Goal: Transaction & Acquisition: Purchase product/service

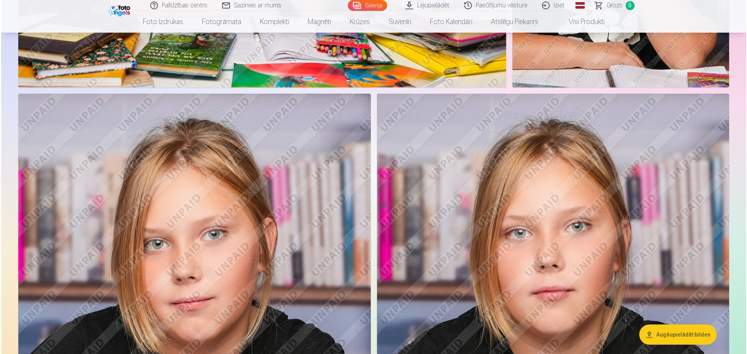
scroll to position [1283, 0]
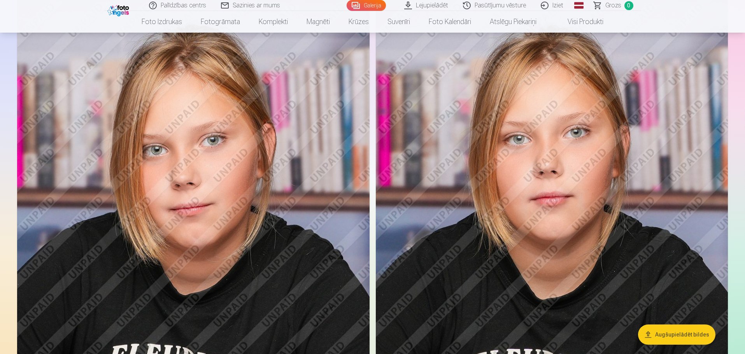
click at [252, 174] on img at bounding box center [193, 264] width 352 height 528
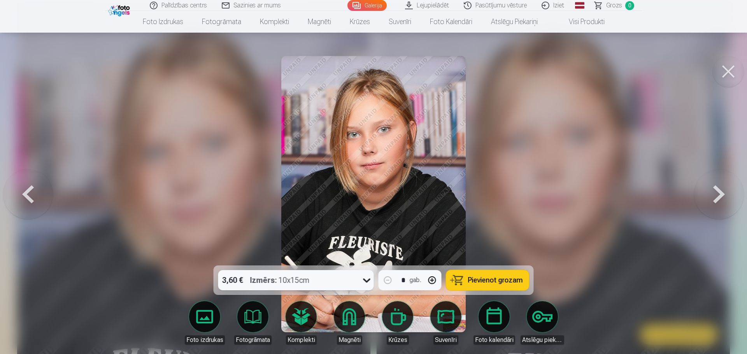
click at [364, 283] on icon at bounding box center [366, 280] width 12 height 12
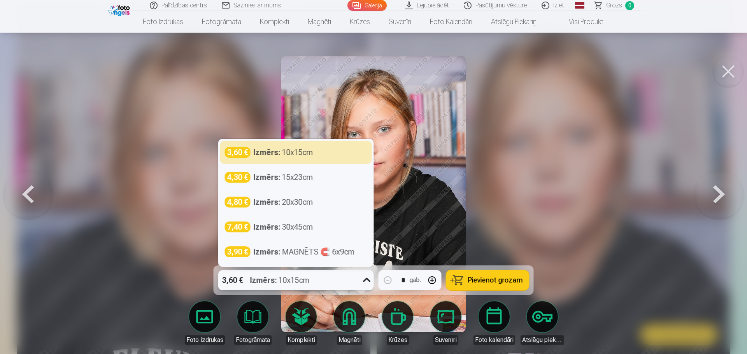
click at [364, 283] on icon at bounding box center [366, 280] width 12 height 12
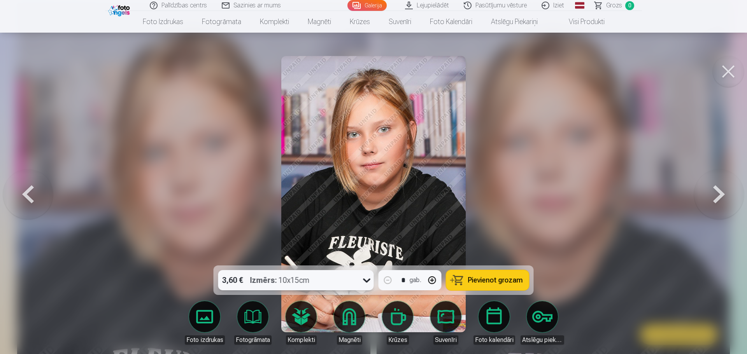
click at [504, 281] on span "Pievienot grozam" at bounding box center [495, 280] width 55 height 7
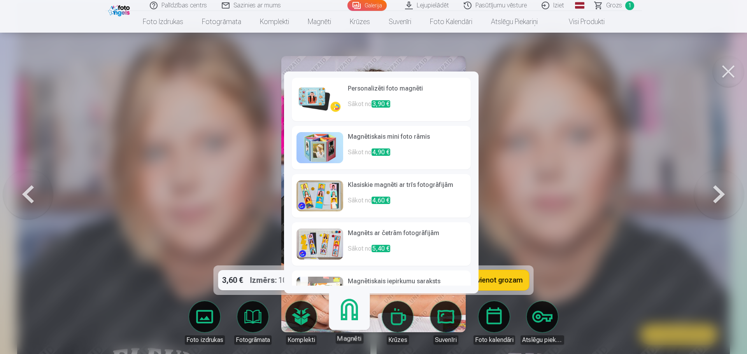
click at [382, 105] on span "3,90 €" at bounding box center [380, 103] width 19 height 7
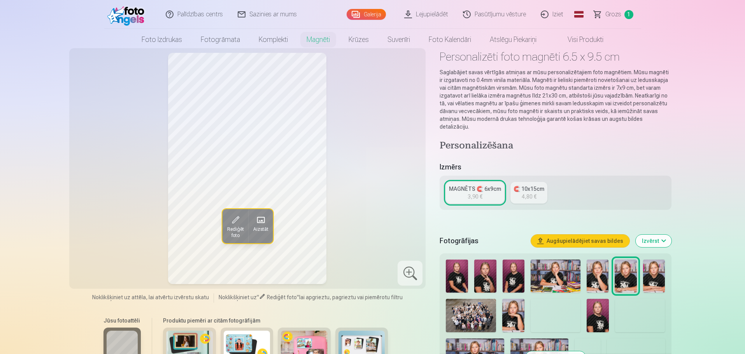
scroll to position [39, 0]
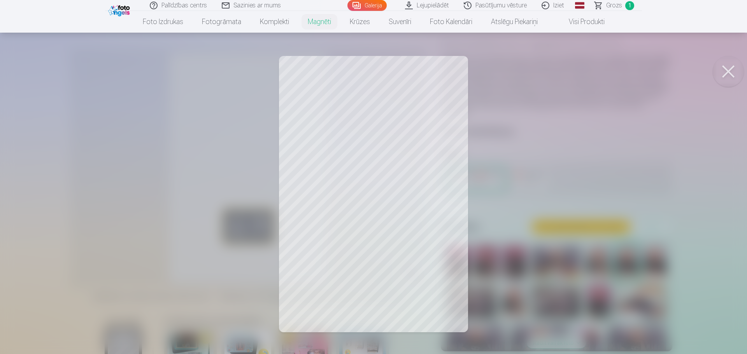
click at [733, 71] on button at bounding box center [727, 71] width 31 height 31
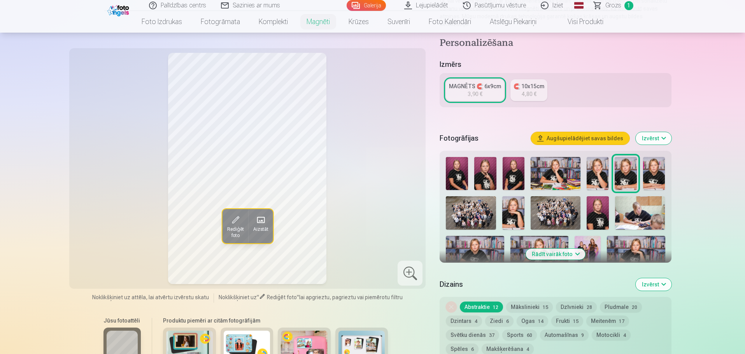
scroll to position [156, 0]
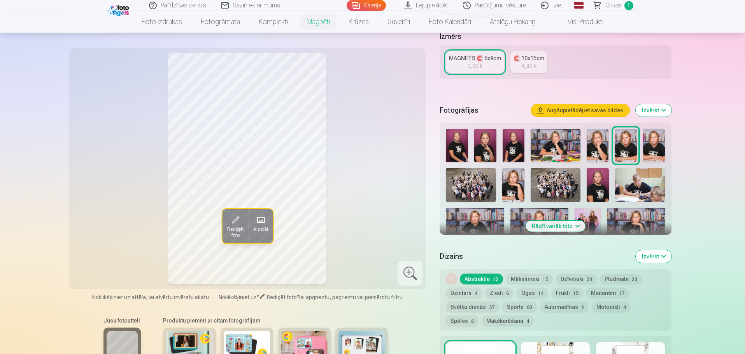
click at [543, 274] on button "Mākslinieki 15" at bounding box center [529, 279] width 47 height 11
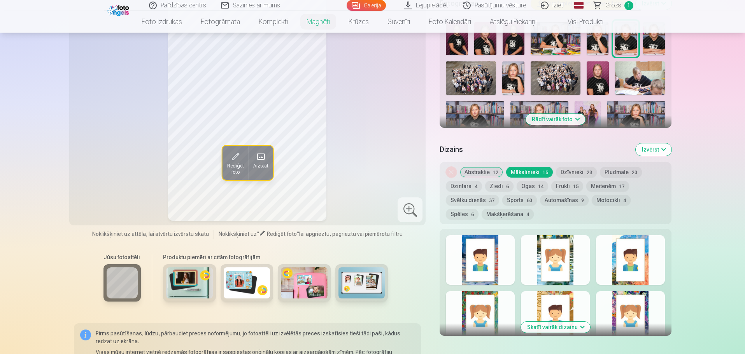
scroll to position [272, 0]
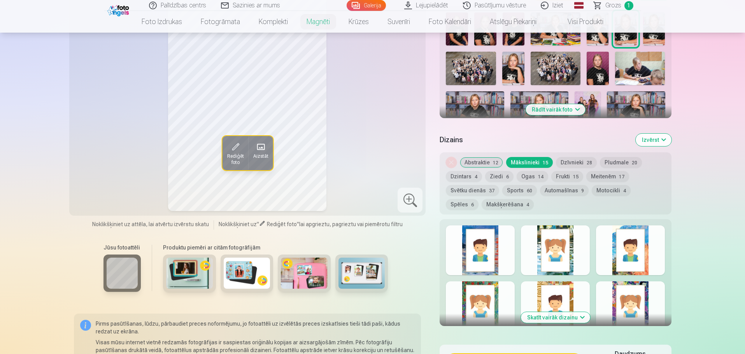
click at [488, 171] on button "Ziedi 6" at bounding box center [499, 176] width 28 height 11
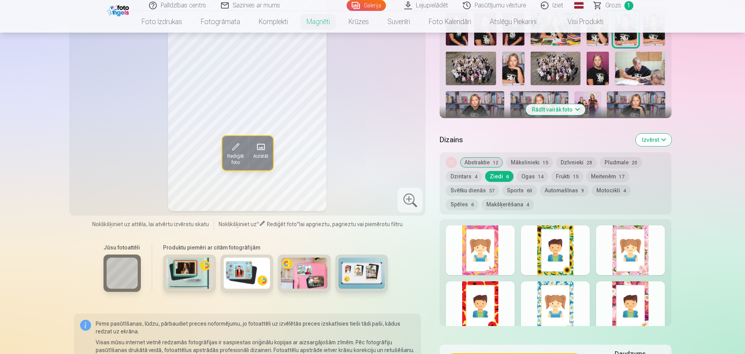
click at [625, 228] on div at bounding box center [630, 251] width 69 height 50
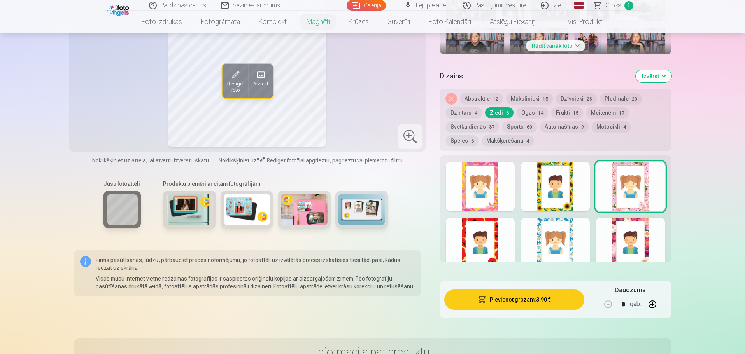
scroll to position [350, 0]
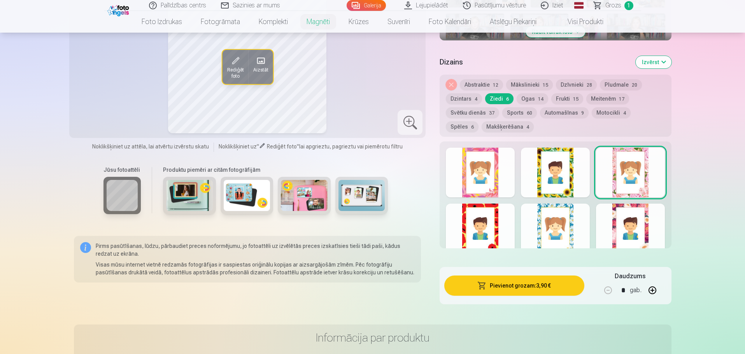
click at [652, 221] on div at bounding box center [630, 229] width 69 height 50
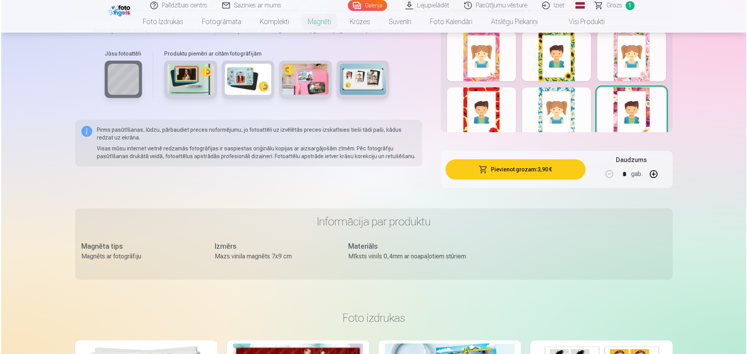
scroll to position [467, 0]
click at [546, 164] on button "Pievienot grozam : 3,90 €" at bounding box center [514, 169] width 140 height 20
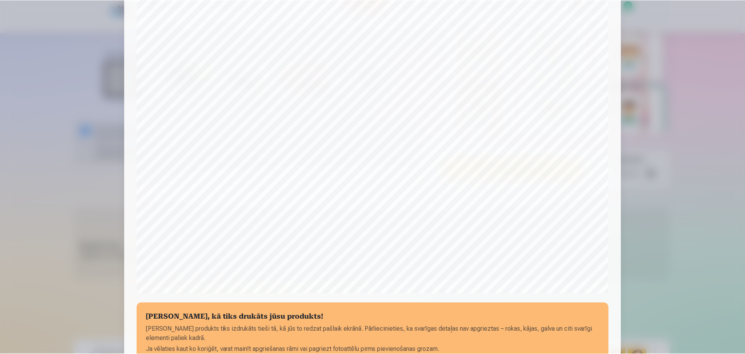
scroll to position [206, 0]
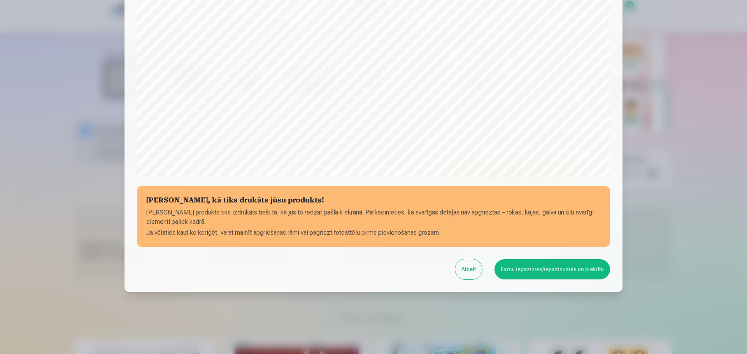
click at [566, 269] on button "Esmu iepazinies/iepazinusies un piekrītu" at bounding box center [551, 269] width 115 height 20
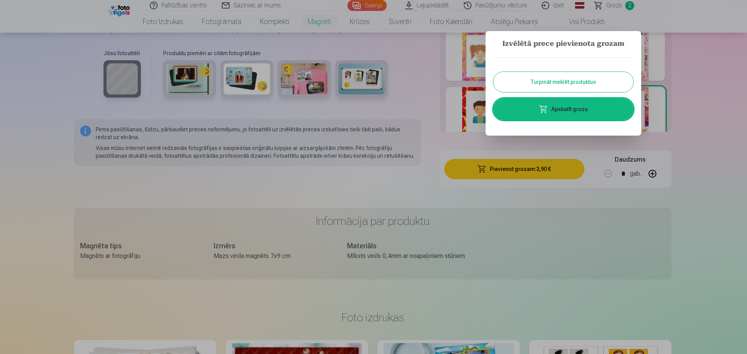
click at [609, 78] on button "Turpināt meklēt produktus" at bounding box center [563, 82] width 140 height 20
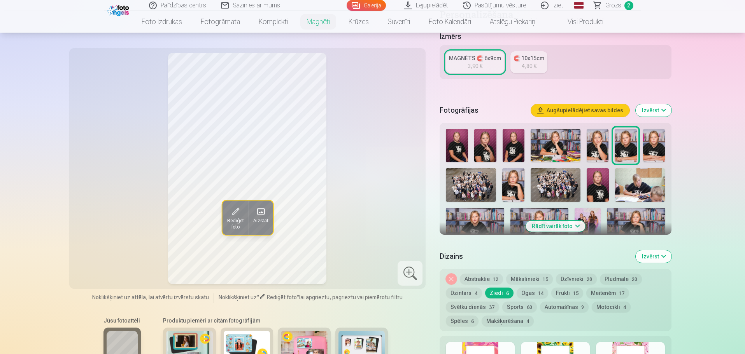
scroll to position [0, 0]
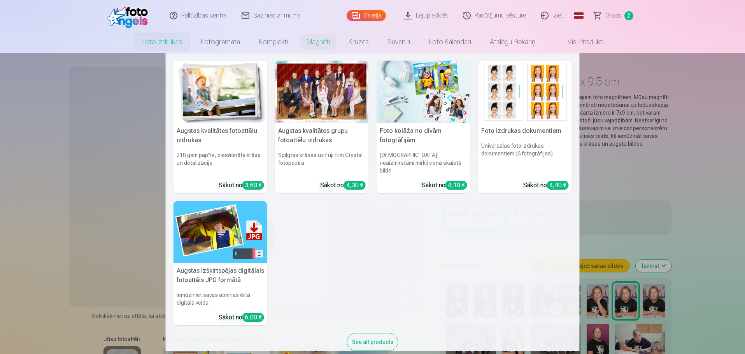
click at [165, 40] on link "Foto izdrukas" at bounding box center [161, 42] width 59 height 22
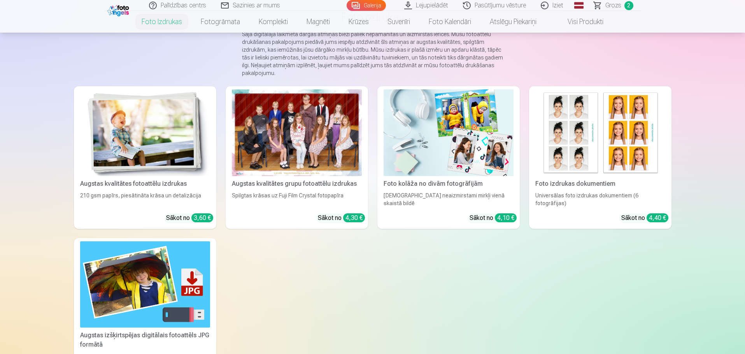
scroll to position [117, 0]
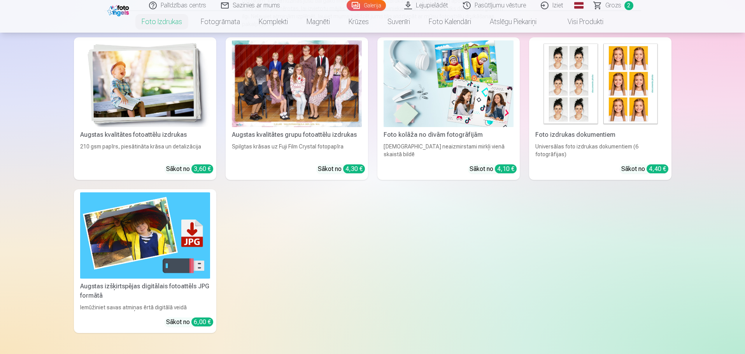
click at [329, 85] on div at bounding box center [297, 83] width 130 height 87
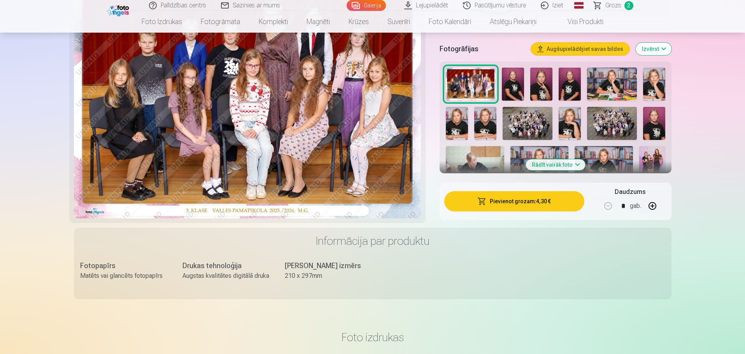
scroll to position [233, 0]
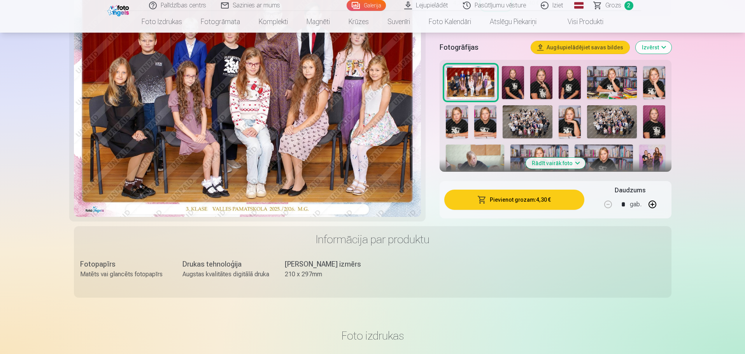
click at [649, 156] on img at bounding box center [652, 164] width 26 height 39
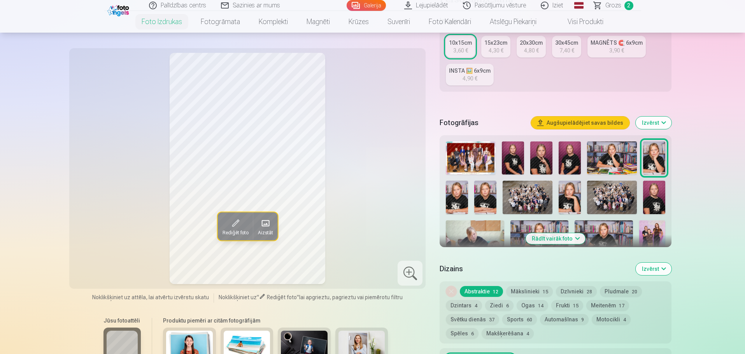
scroll to position [194, 0]
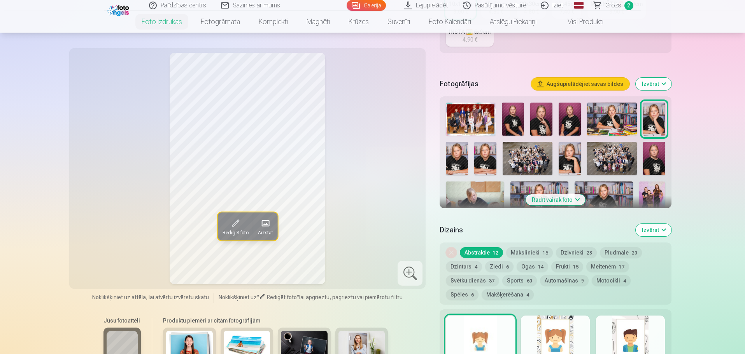
click at [656, 193] on img at bounding box center [652, 201] width 26 height 39
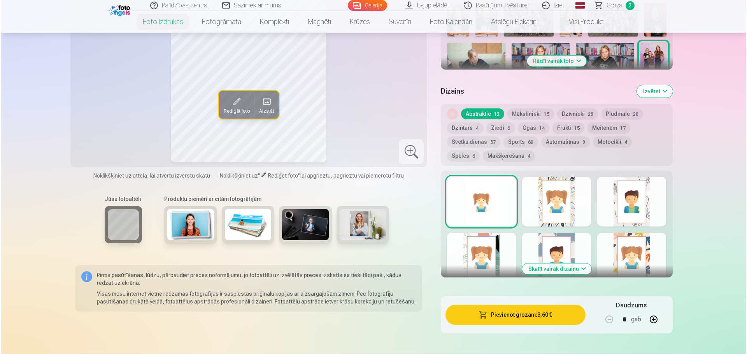
scroll to position [345, 0]
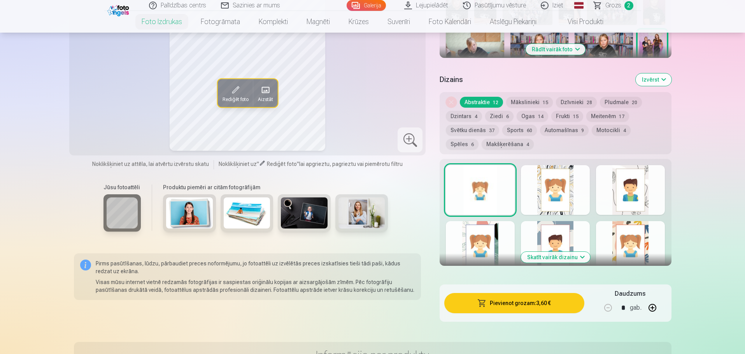
click at [654, 311] on button "button" at bounding box center [652, 308] width 19 height 19
click at [654, 309] on button "button" at bounding box center [652, 308] width 19 height 19
click at [609, 311] on button "button" at bounding box center [607, 308] width 19 height 19
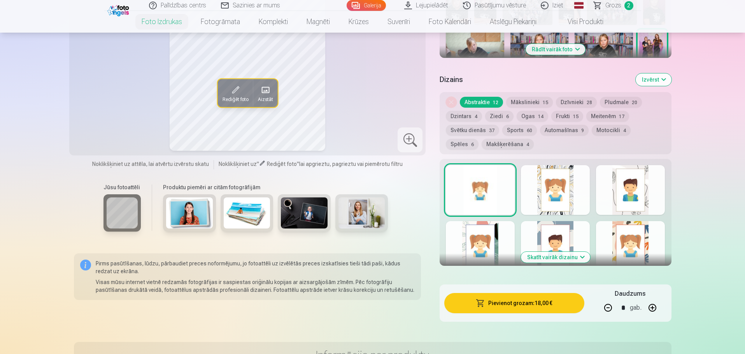
type input "*"
click at [539, 303] on button "Pievienot grozam : 14,40 €" at bounding box center [514, 303] width 140 height 20
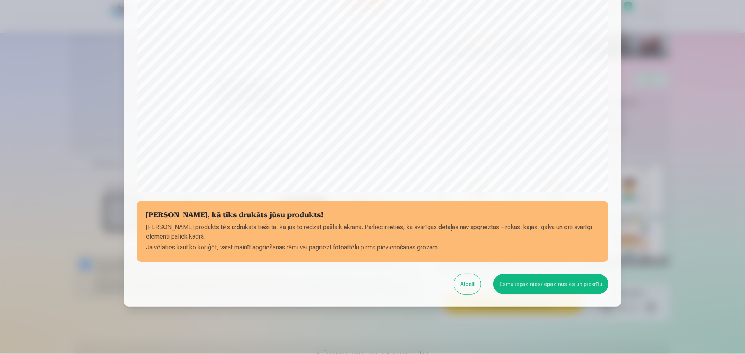
scroll to position [206, 0]
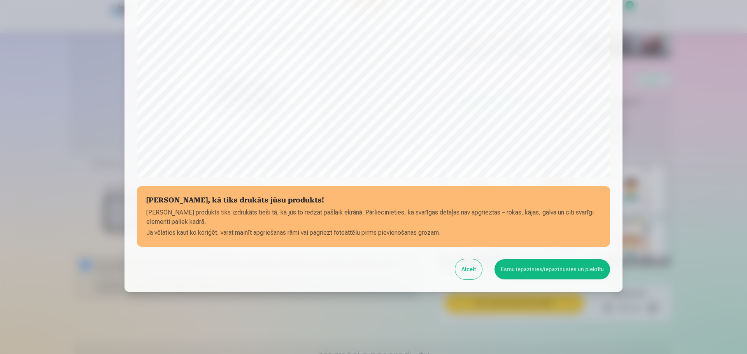
click at [565, 266] on button "Esmu iepazinies/iepazinusies un piekrītu" at bounding box center [551, 269] width 115 height 20
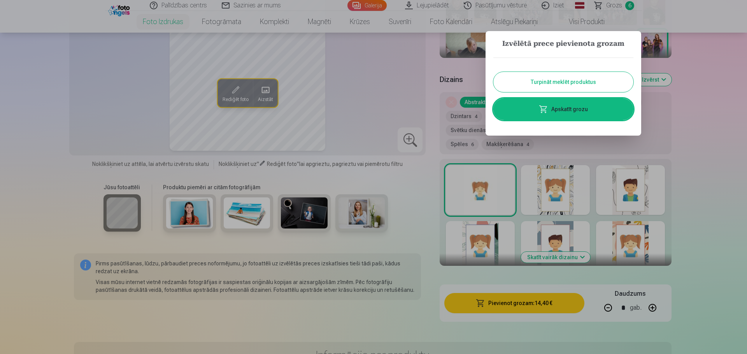
click at [580, 82] on button "Turpināt meklēt produktus" at bounding box center [563, 82] width 140 height 20
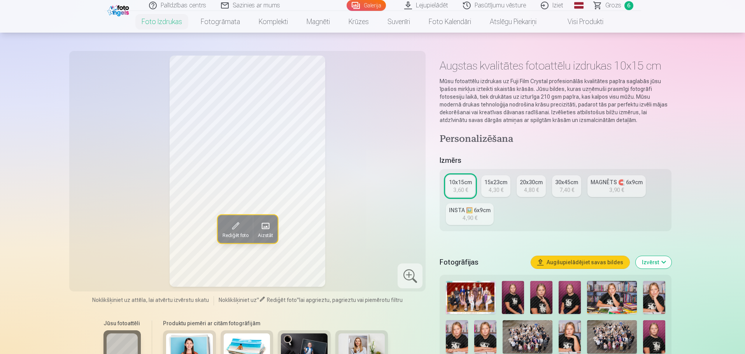
scroll to position [0, 0]
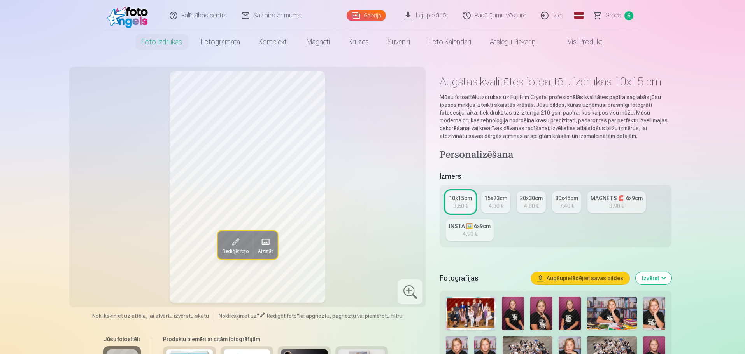
click at [200, 14] on link "Palīdzības centrs" at bounding box center [199, 15] width 72 height 31
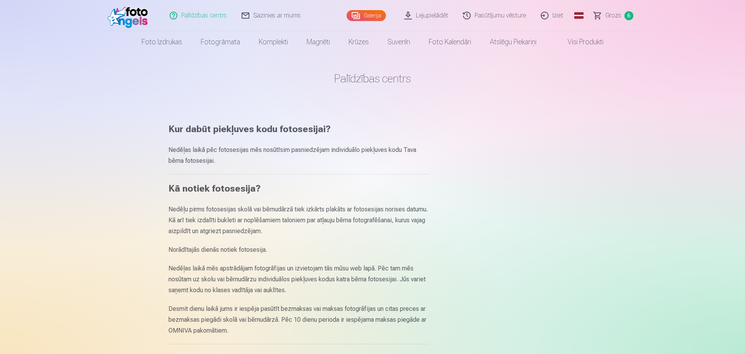
click at [611, 14] on span "Grozs" at bounding box center [613, 15] width 16 height 9
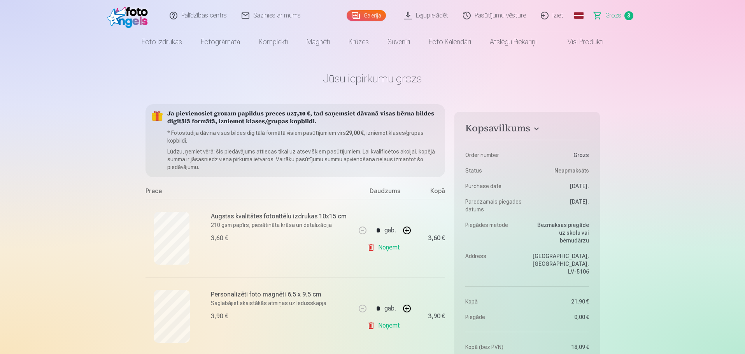
click at [131, 11] on img at bounding box center [129, 15] width 45 height 25
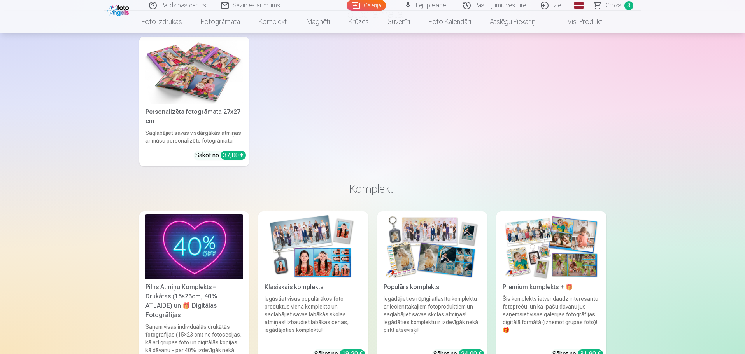
scroll to position [5179, 0]
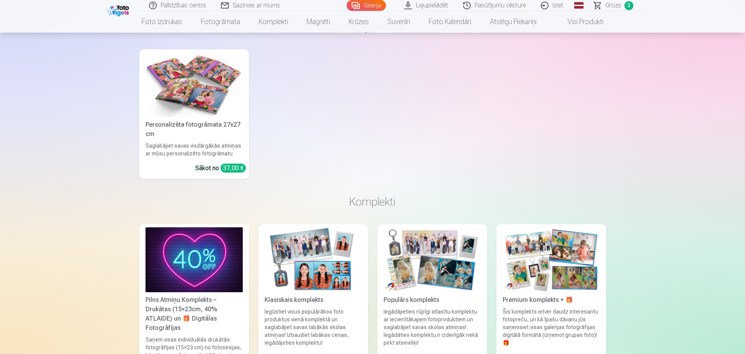
click at [562, 3] on link "Iziet" at bounding box center [551, 5] width 37 height 11
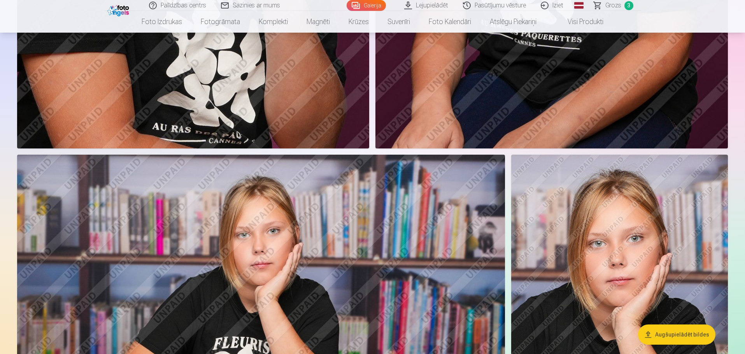
scroll to position [894, 0]
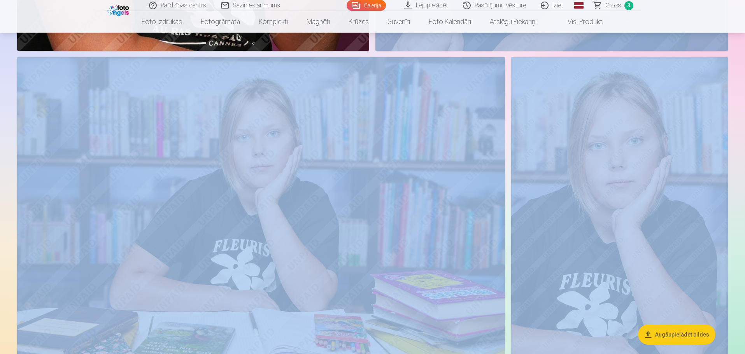
drag, startPoint x: 744, startPoint y: 49, endPoint x: 745, endPoint y: 231, distance: 181.2
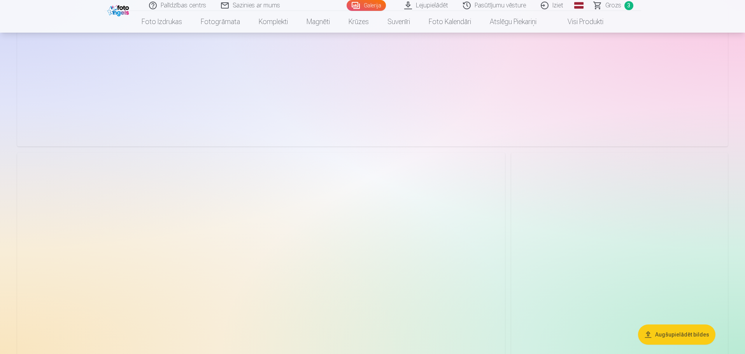
scroll to position [0, 0]
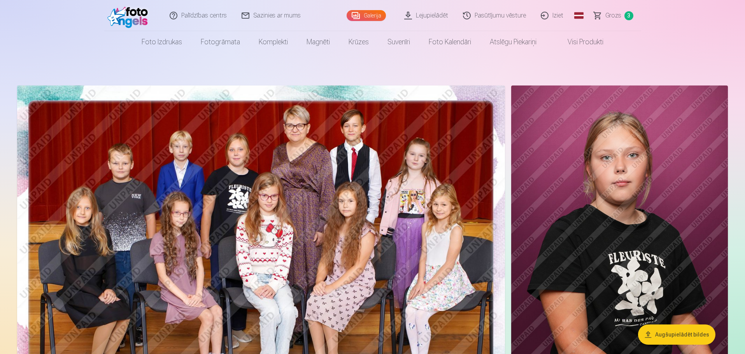
click at [607, 15] on span "Grozs" at bounding box center [613, 15] width 16 height 9
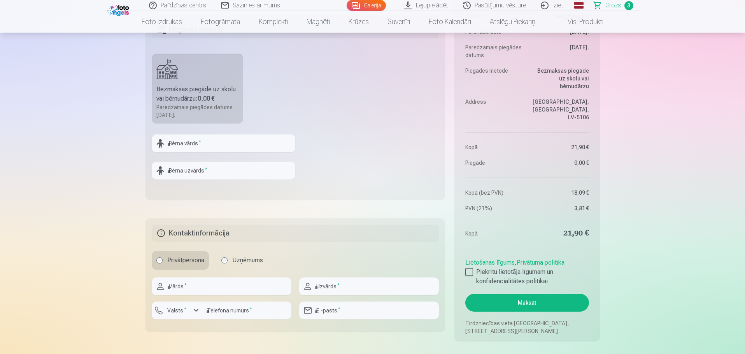
scroll to position [428, 0]
click at [268, 140] on input "text" at bounding box center [223, 144] width 143 height 18
type input "*"
type input "*******"
type input "*****"
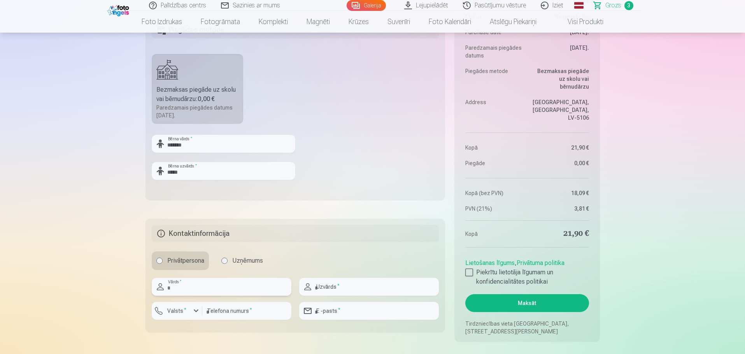
click at [208, 290] on input "text" at bounding box center [222, 287] width 140 height 18
type input "****"
type input "*********"
type input "********"
type input "**********"
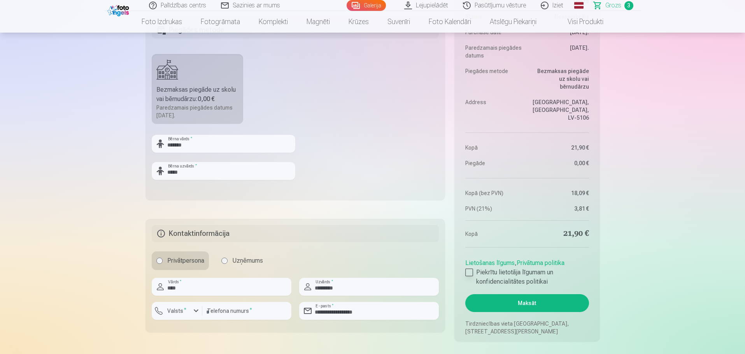
click at [472, 275] on div at bounding box center [469, 273] width 8 height 8
click at [544, 304] on button "Maksāt" at bounding box center [526, 303] width 123 height 18
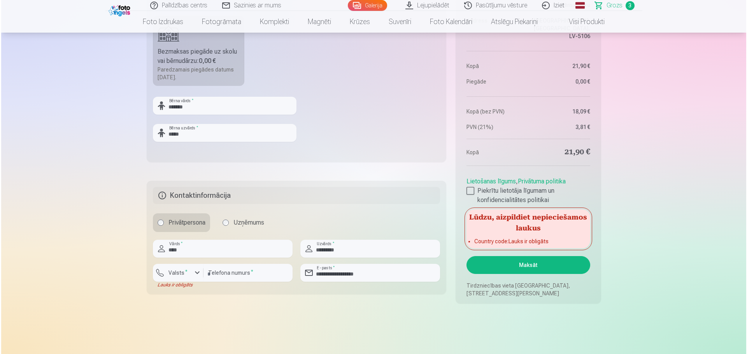
scroll to position [505, 0]
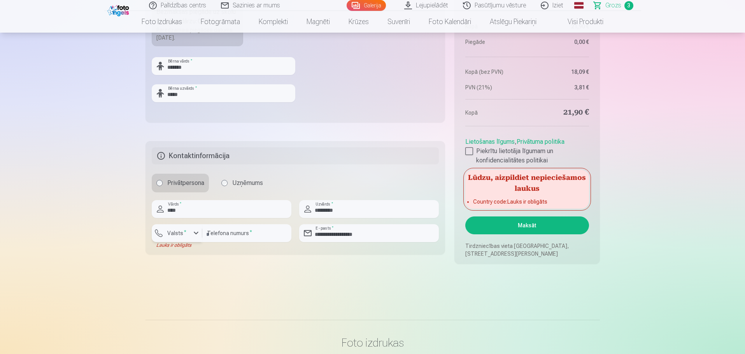
click at [181, 233] on label "Valsts *" at bounding box center [176, 233] width 25 height 8
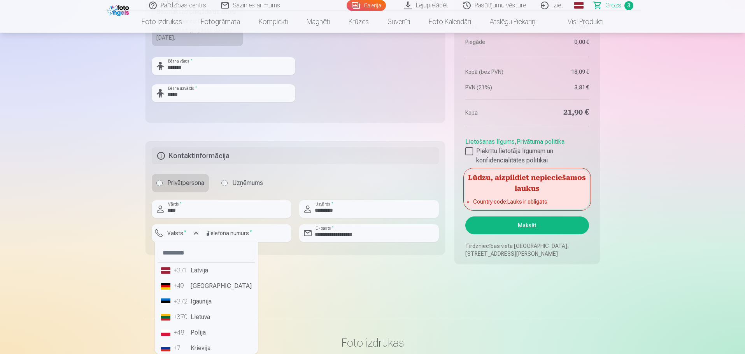
click at [206, 273] on li "+371 Latvija" at bounding box center [206, 271] width 97 height 16
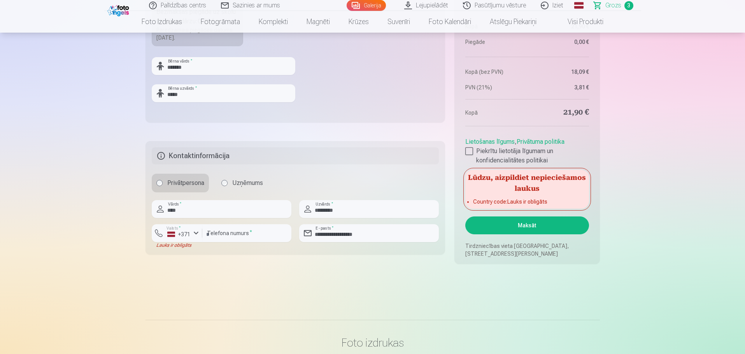
click at [533, 219] on button "Maksāt" at bounding box center [526, 226] width 123 height 18
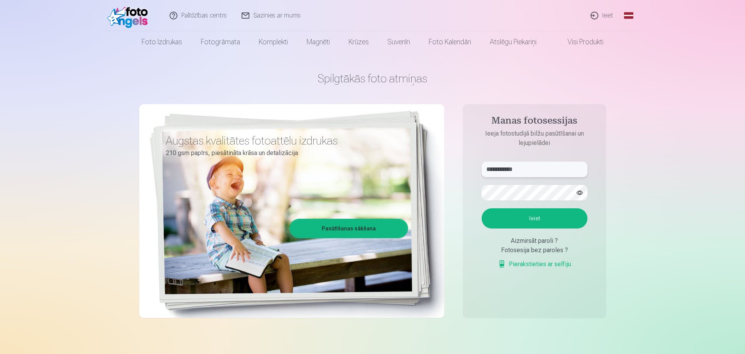
drag, startPoint x: 542, startPoint y: 169, endPoint x: 432, endPoint y: 178, distance: 110.0
click at [432, 177] on div "**********" at bounding box center [372, 195] width 467 height 284
type input "**********"
click at [481, 208] on button "Ieiet" at bounding box center [534, 218] width 106 height 20
